Goal: Information Seeking & Learning: Learn about a topic

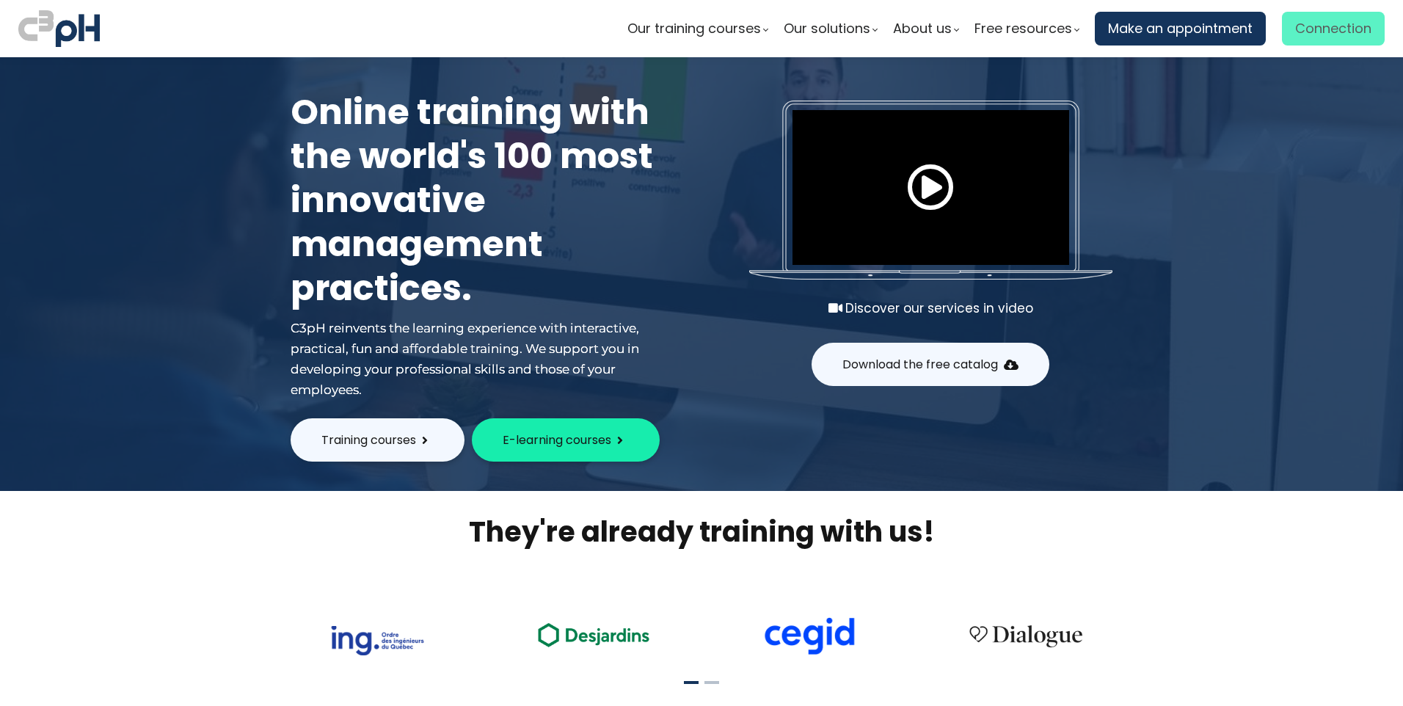
click at [1317, 36] on span "Connection" at bounding box center [1333, 29] width 76 height 22
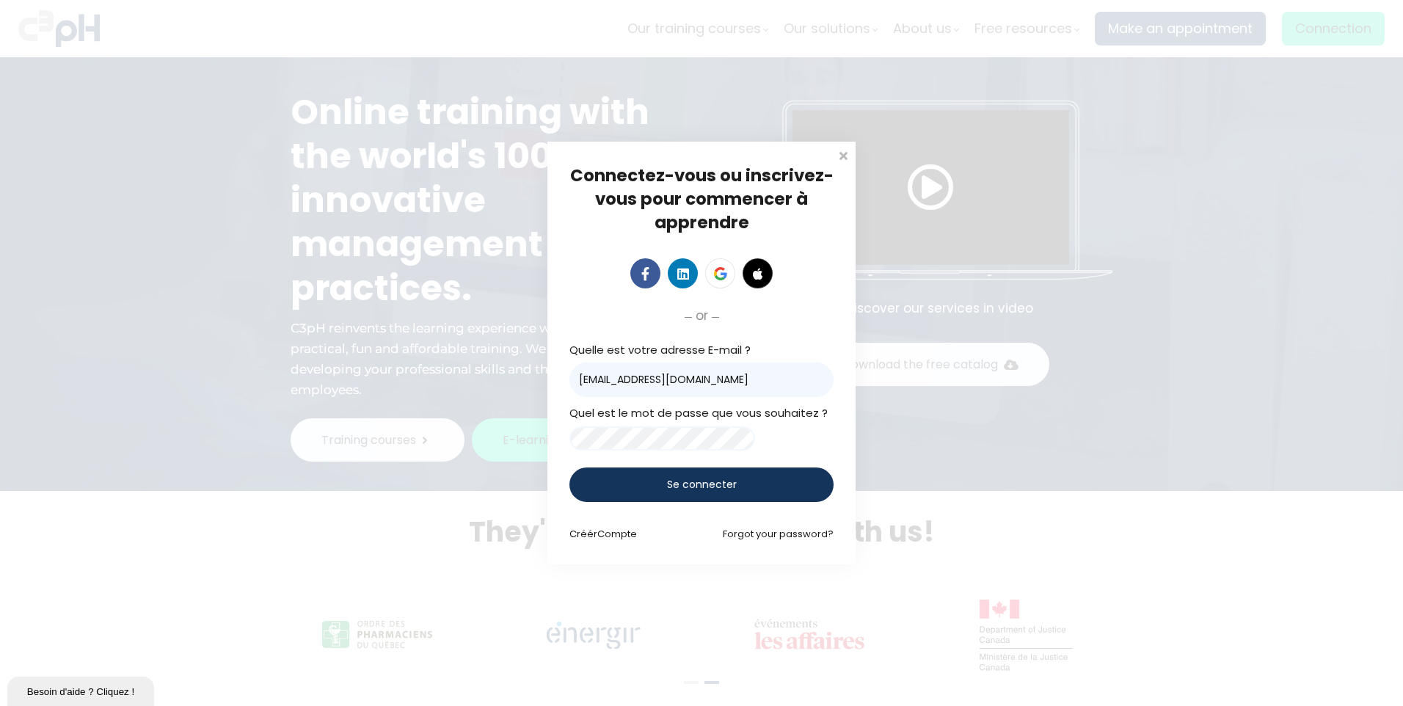
click at [690, 498] on div "Se connecter" at bounding box center [701, 484] width 264 height 34
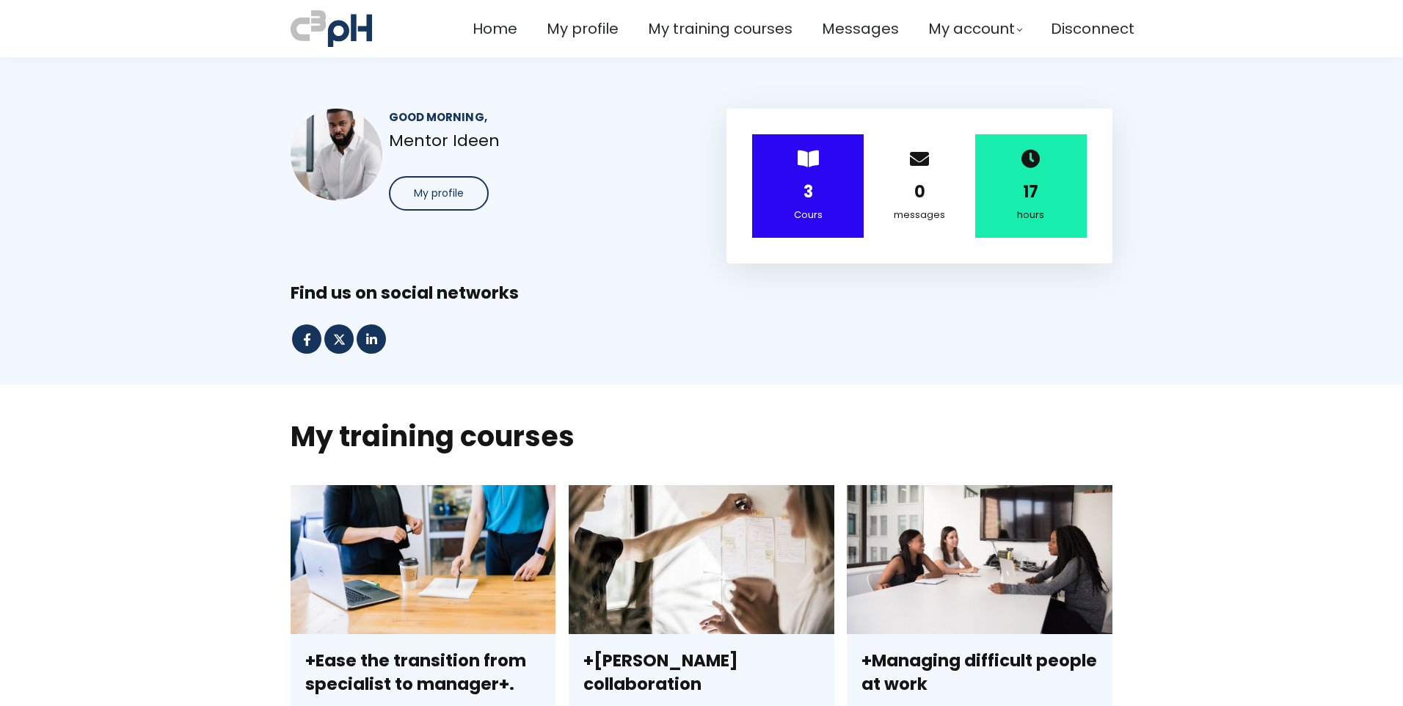
click at [813, 183] on div "3" at bounding box center [807, 192] width 75 height 26
click at [805, 199] on strong "3" at bounding box center [808, 191] width 10 height 23
click at [431, 195] on span "My profile" at bounding box center [439, 193] width 50 height 15
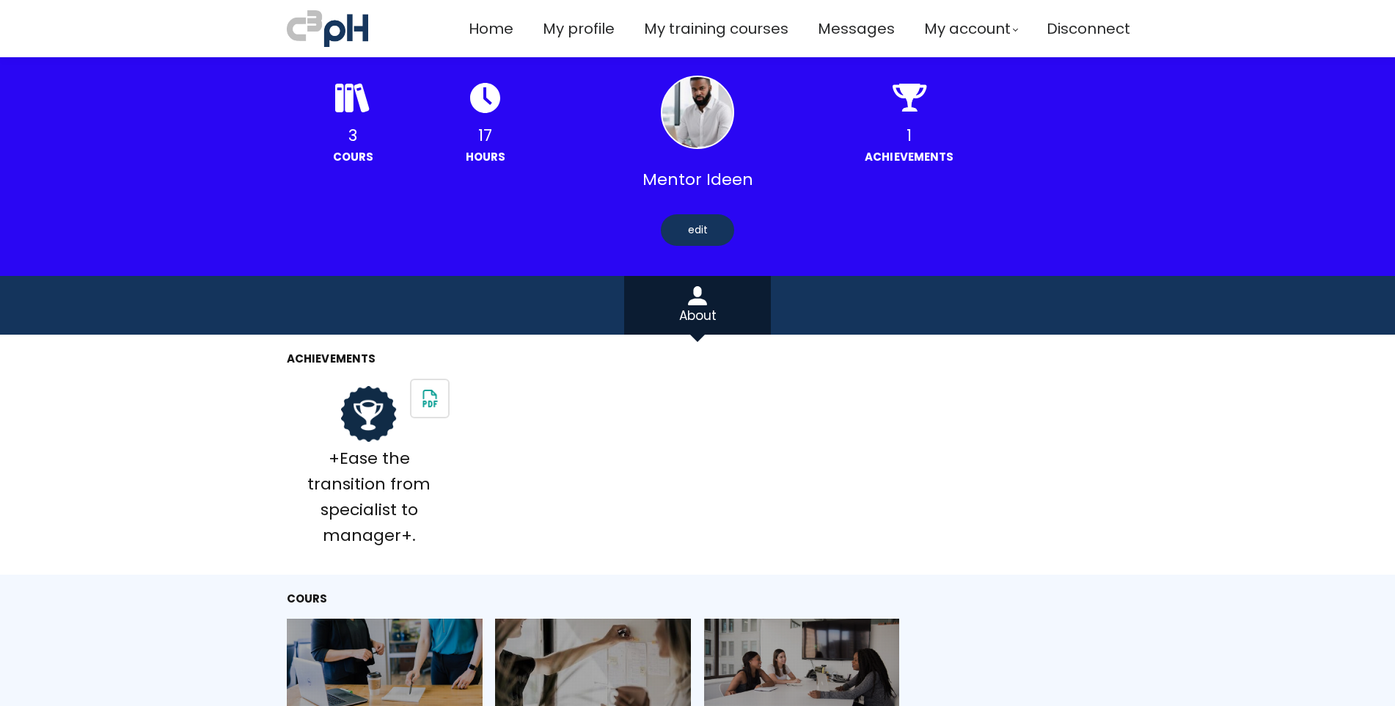
click at [701, 103] on div at bounding box center [697, 112] width 73 height 73
click at [697, 235] on div "edit" at bounding box center [697, 230] width 73 height 32
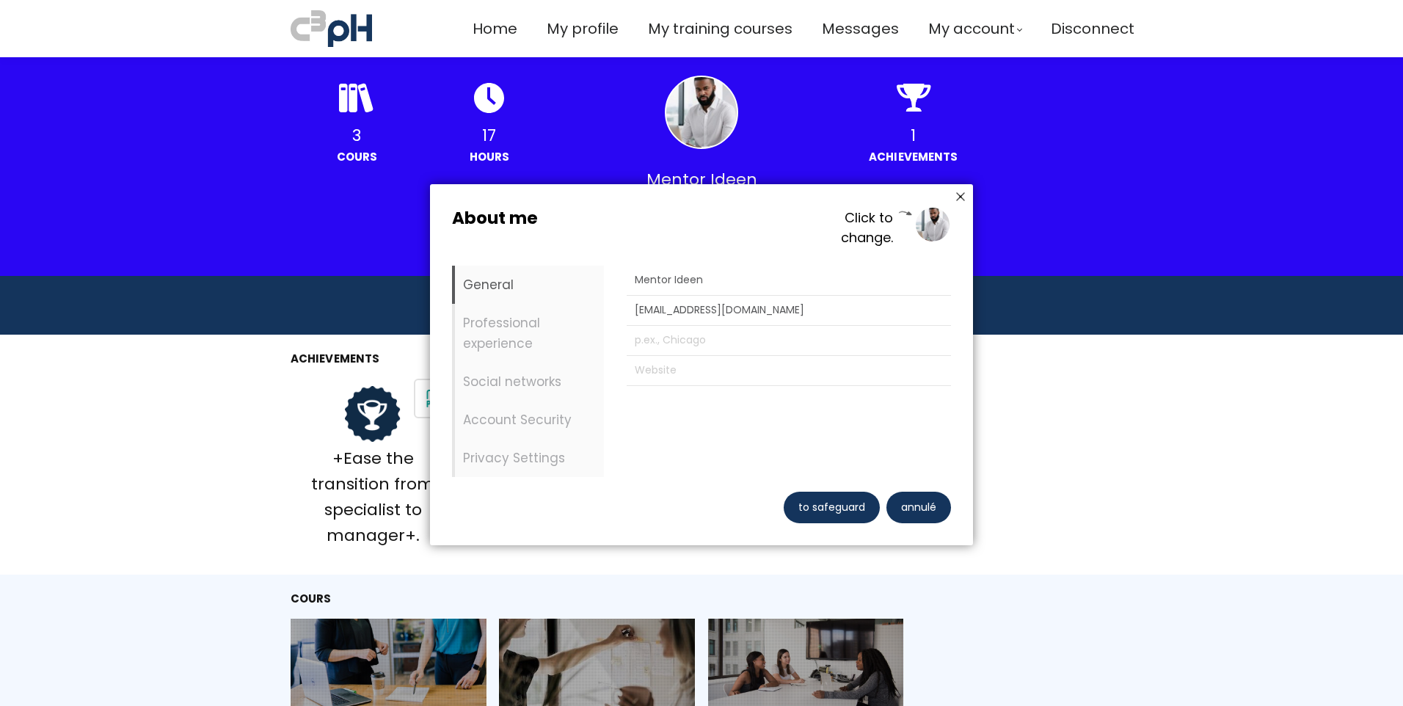
click at [929, 224] on div at bounding box center [932, 224] width 37 height 37
click at [486, 325] on li "Professional experience" at bounding box center [528, 333] width 152 height 59
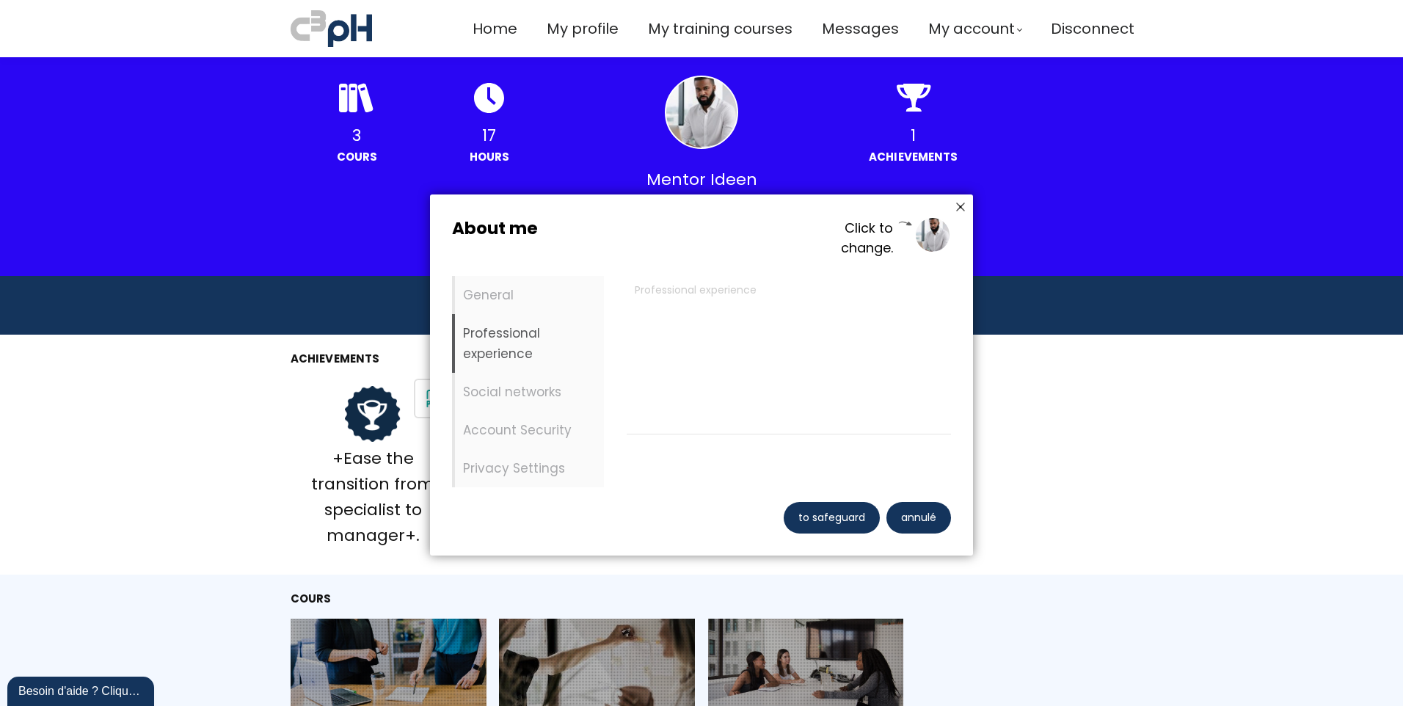
click at [957, 205] on icon at bounding box center [960, 207] width 18 height 18
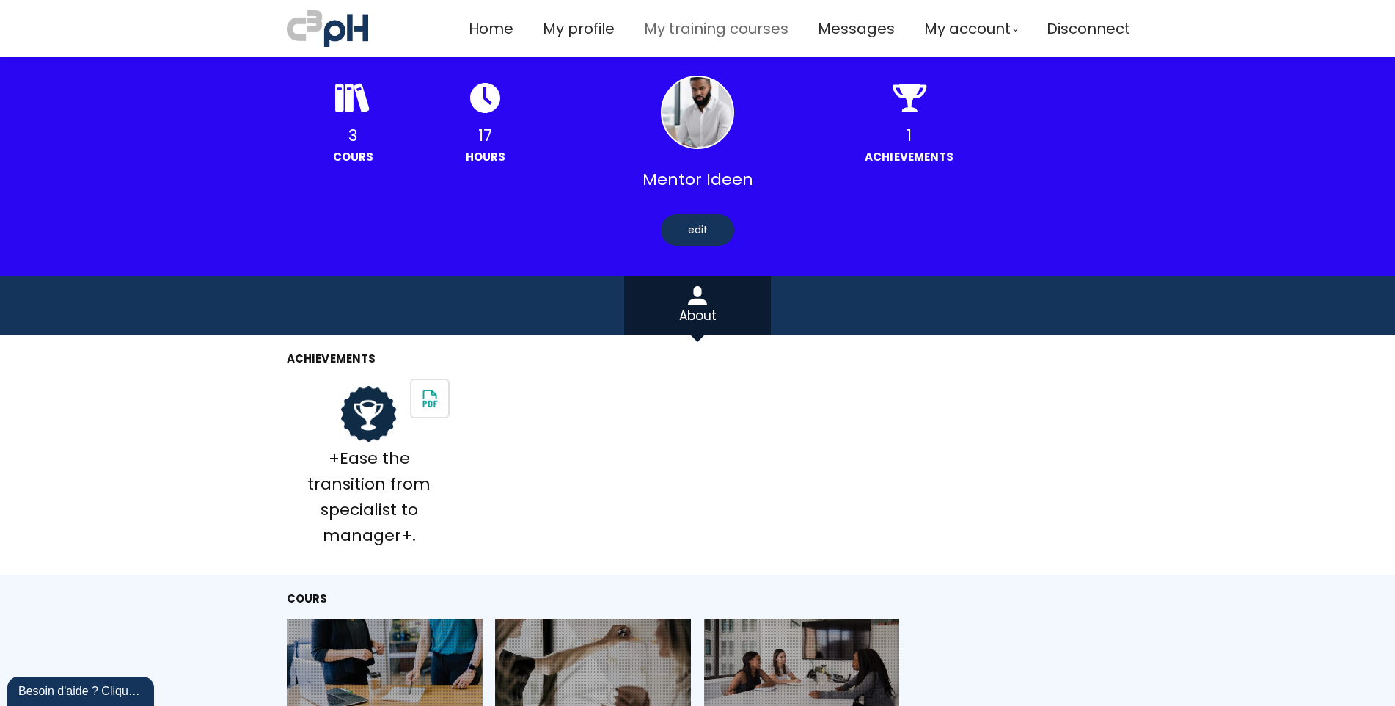
click at [685, 38] on span "My training courses" at bounding box center [716, 29] width 145 height 24
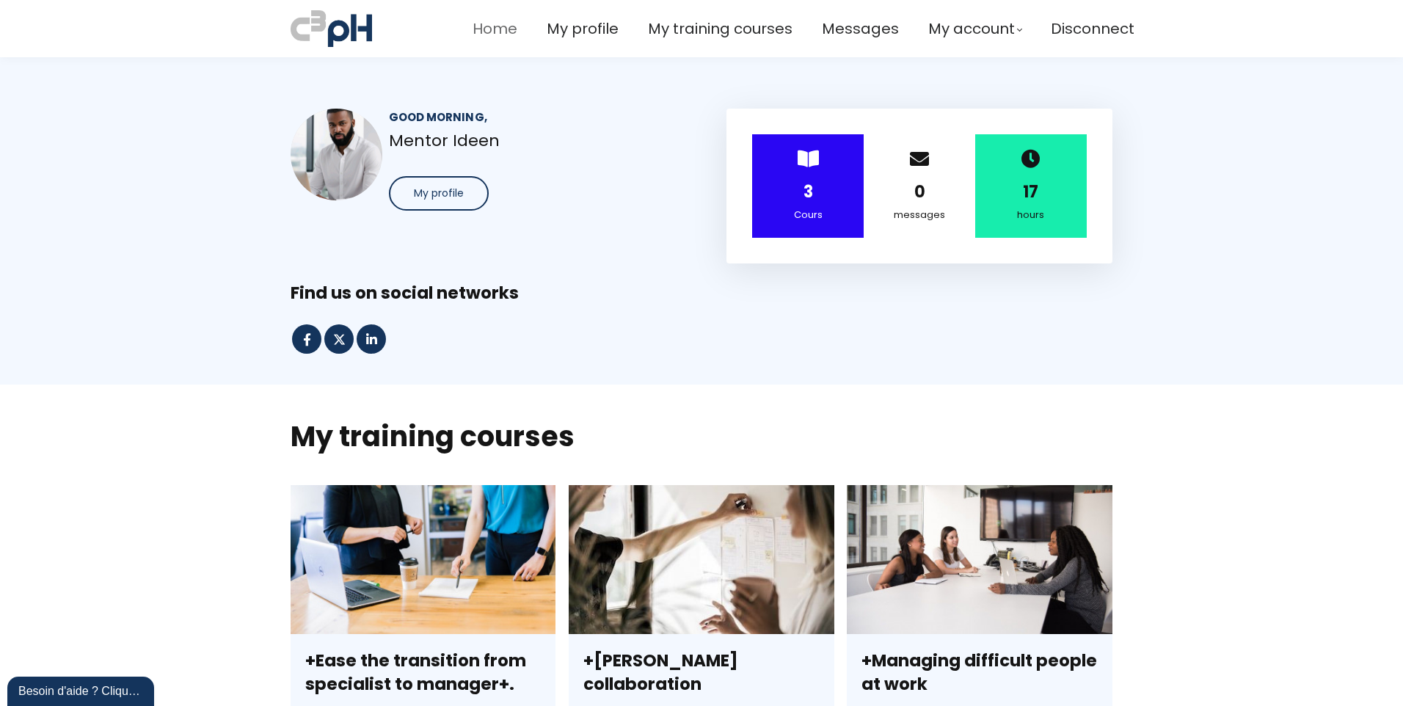
click at [485, 26] on span "Home" at bounding box center [494, 29] width 45 height 24
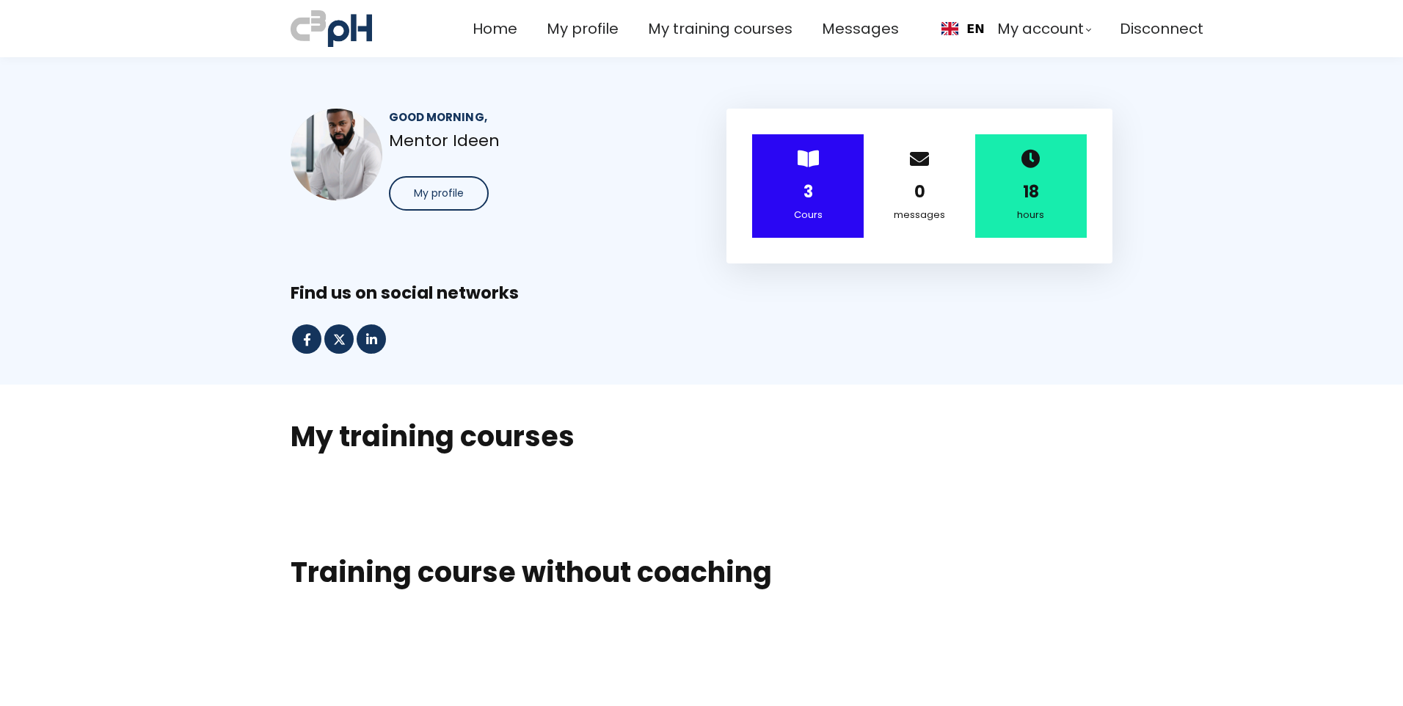
scroll to position [147, 0]
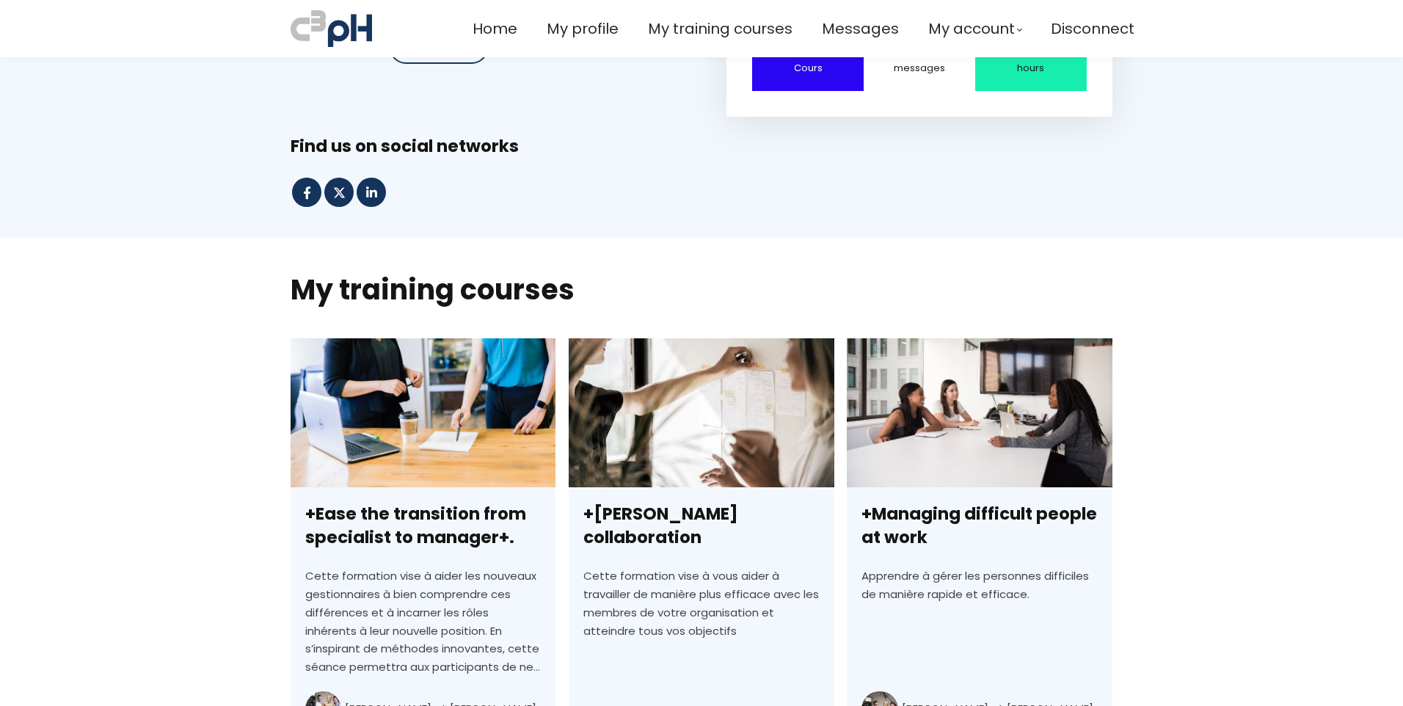
click at [1237, 43] on div "Home My profile My training courses Messages My account My invoices" at bounding box center [701, 28] width 1403 height 43
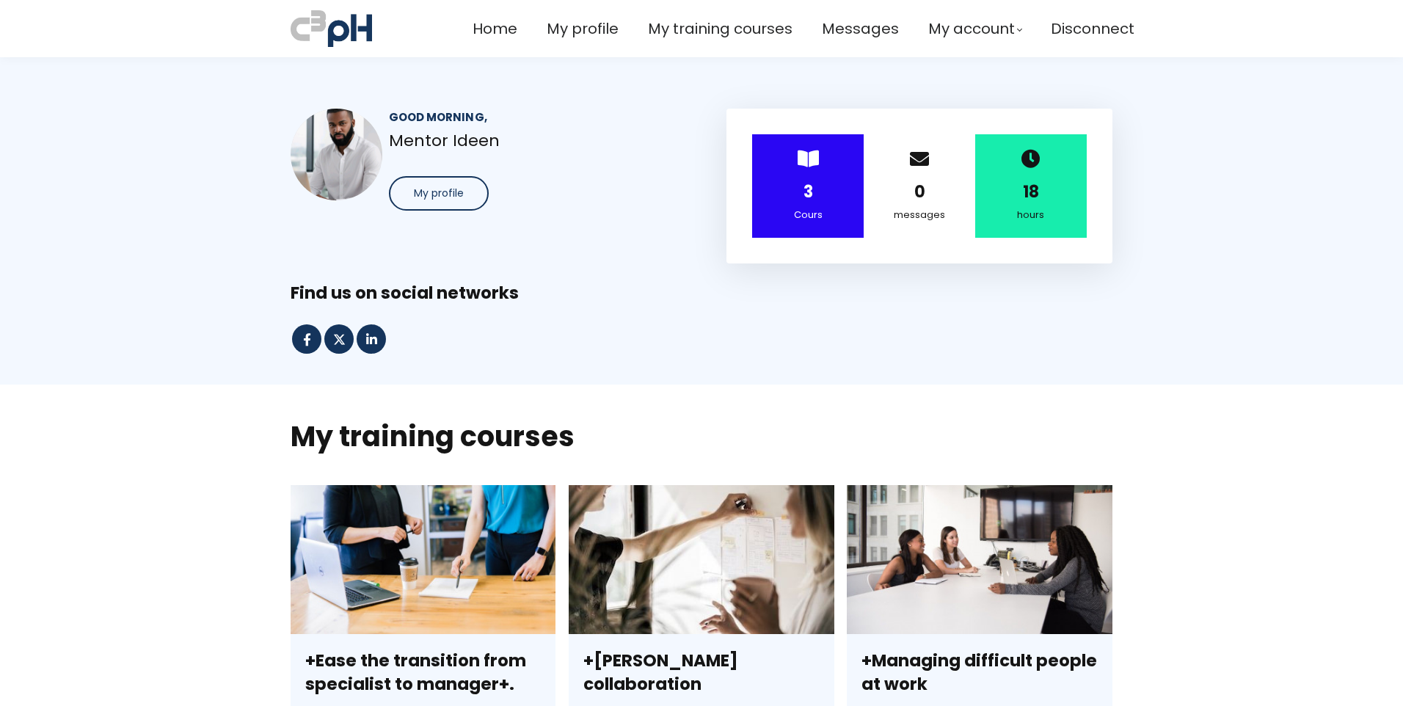
click at [1207, 35] on div "Home My profile My training courses Messages My account My invoices" at bounding box center [701, 28] width 1403 height 43
click at [478, 30] on span "Home" at bounding box center [494, 29] width 45 height 24
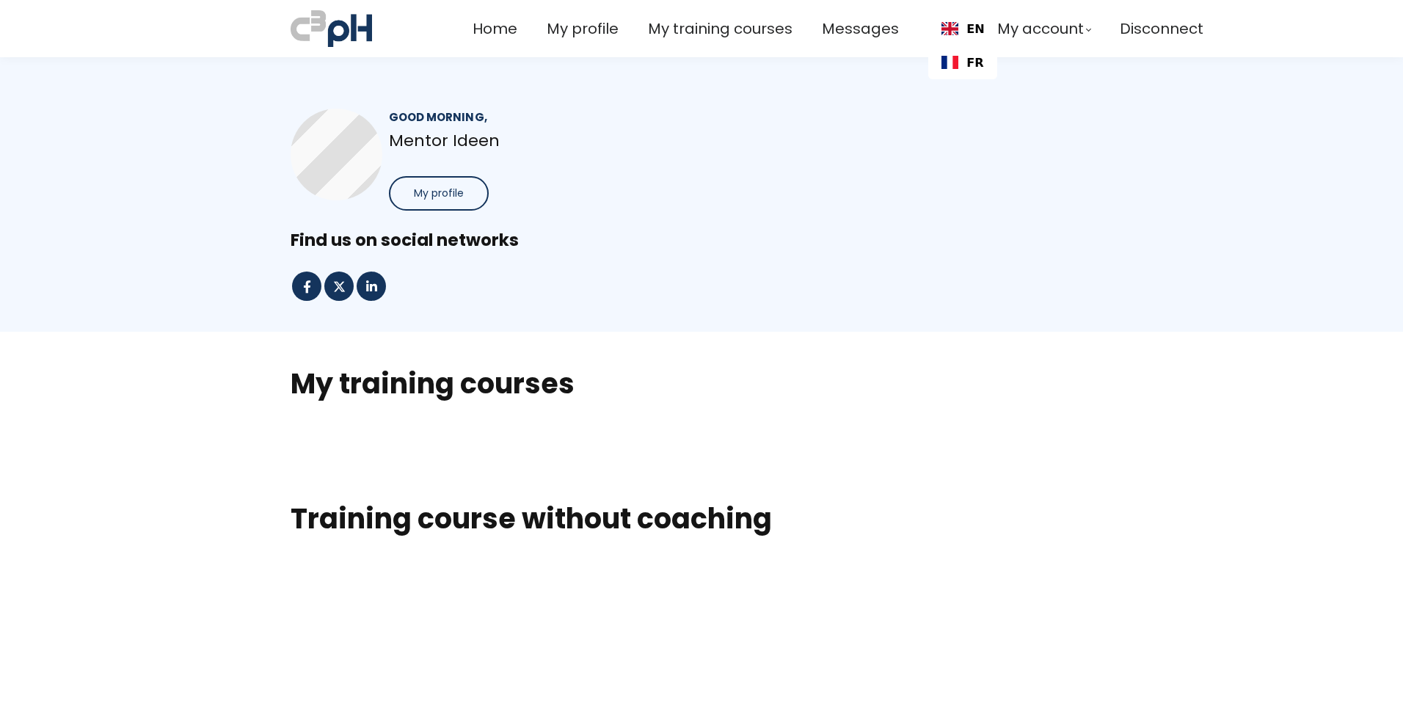
drag, startPoint x: 962, startPoint y: 34, endPoint x: 951, endPoint y: 28, distance: 12.5
click at [962, 34] on link "EN" at bounding box center [962, 29] width 43 height 14
click at [951, 28] on link "EN" at bounding box center [962, 29] width 43 height 14
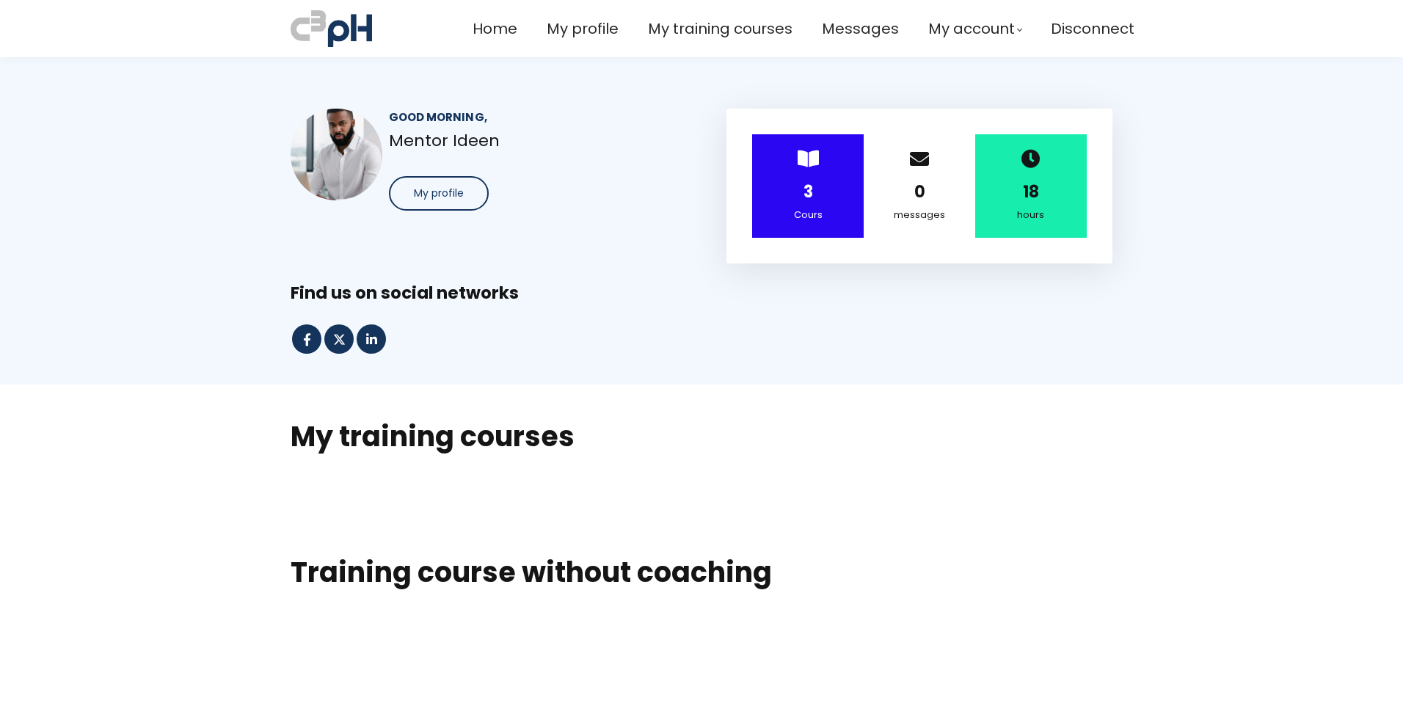
click at [954, 63] on section "Good morning, Mentor Ideen My profile > 3 Cours 0 messages 18 hours" at bounding box center [701, 220] width 1403 height 327
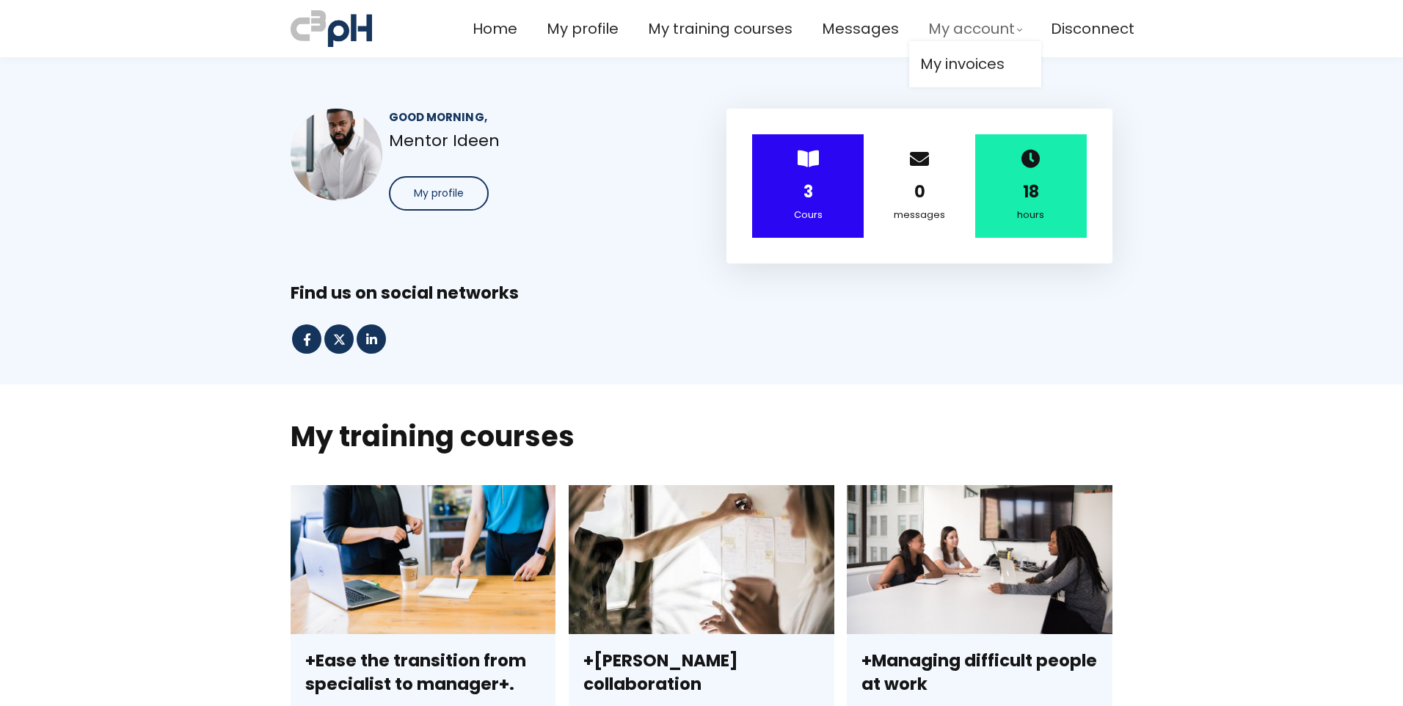
click at [904, 30] on ul "Home My profile My training courses Messages My account My invoices" at bounding box center [803, 29] width 662 height 24
click at [1139, 27] on div "Home My profile My training courses Messages My account My invoices" at bounding box center [803, 28] width 698 height 43
click at [330, 29] on img at bounding box center [330, 28] width 81 height 43
click at [286, 34] on div at bounding box center [331, 28] width 118 height 43
click at [311, 27] on img at bounding box center [330, 28] width 81 height 43
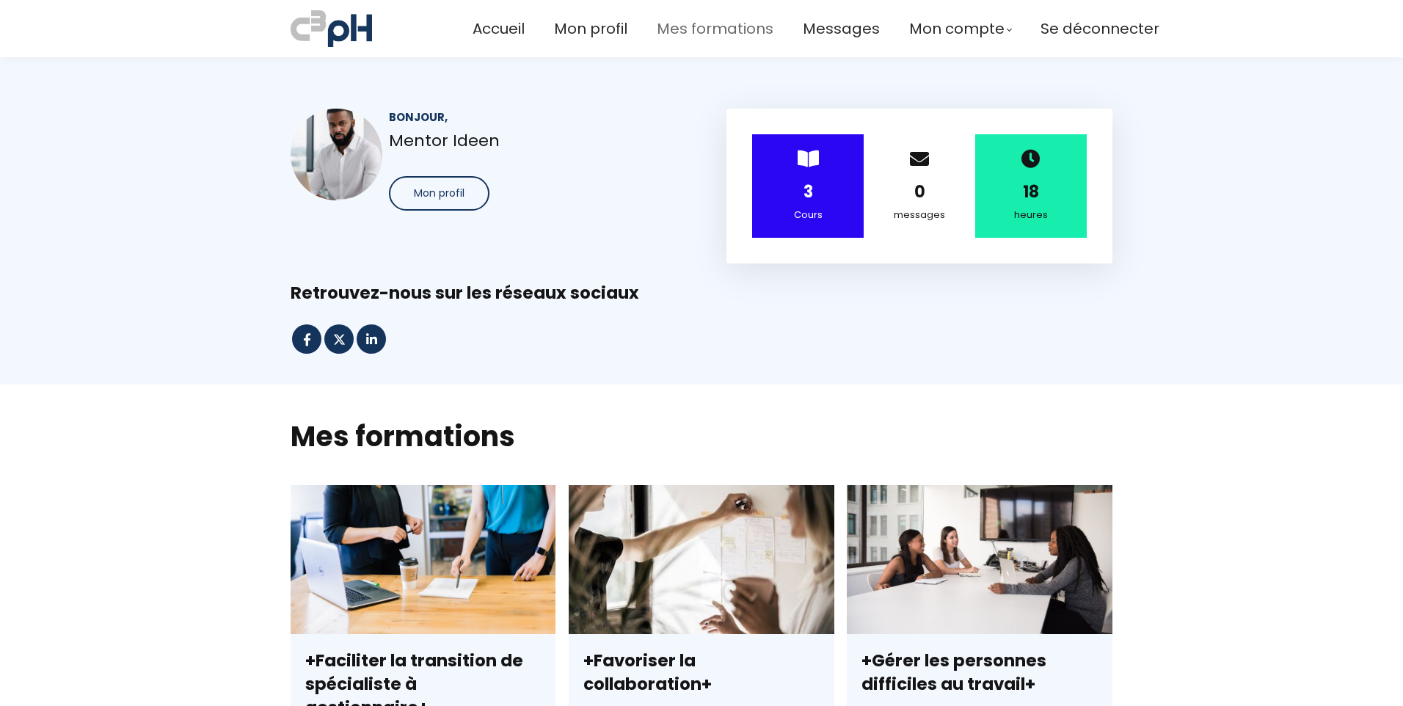
click at [722, 33] on span "Mes formations" at bounding box center [715, 29] width 117 height 24
click at [721, 30] on span "Mes formations" at bounding box center [715, 29] width 117 height 24
click at [703, 35] on span "Mes formations" at bounding box center [715, 29] width 117 height 24
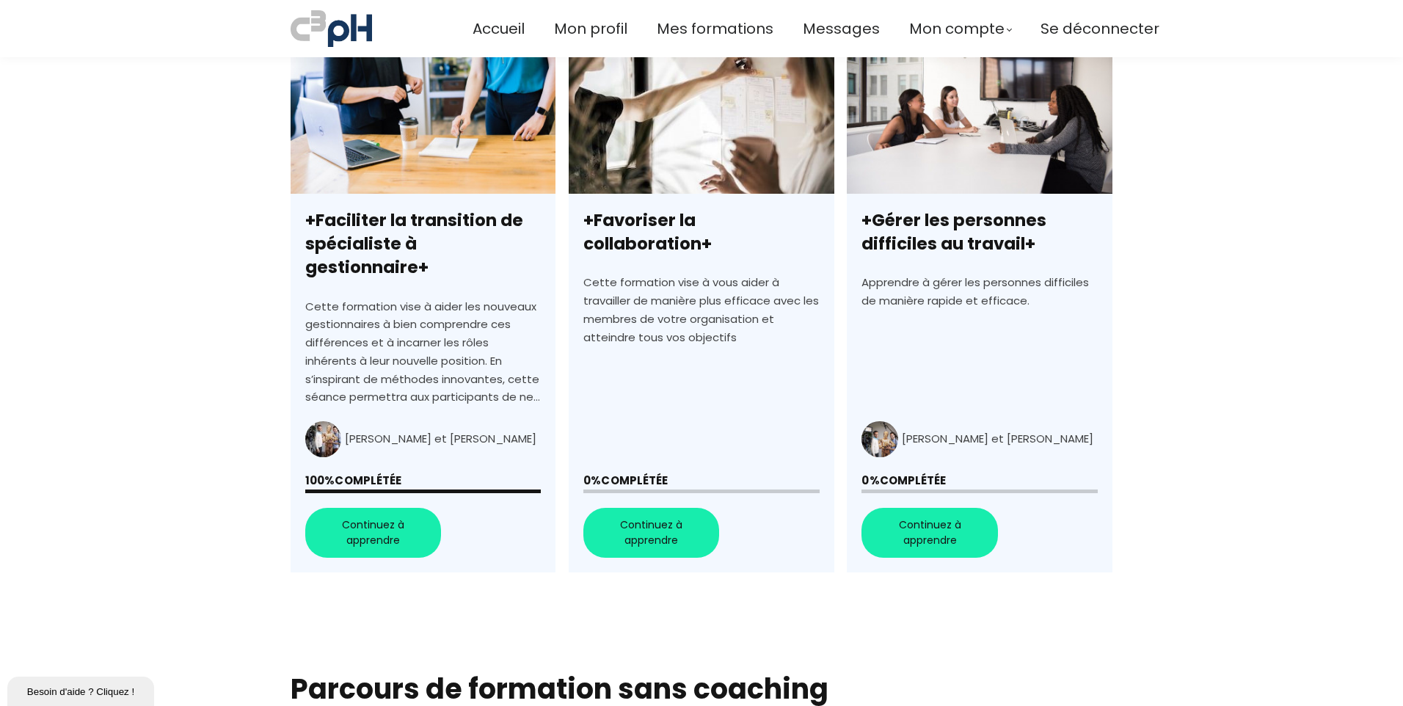
click at [684, 310] on link "+Favoriser la collaboration+" at bounding box center [700, 308] width 265 height 527
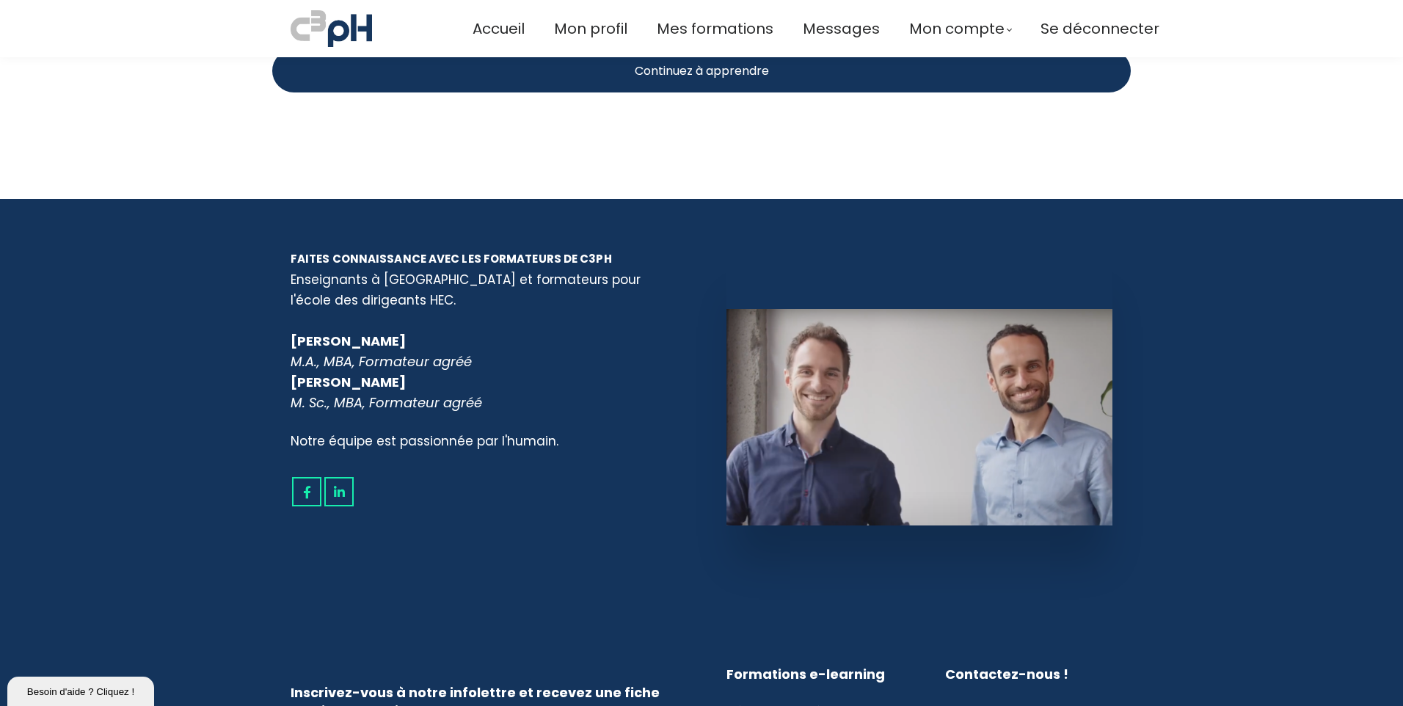
scroll to position [1907, 0]
